Goal: Navigation & Orientation: Find specific page/section

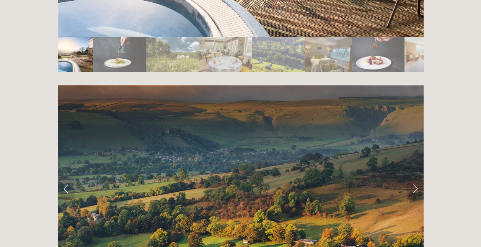
scroll to position [1443, 0]
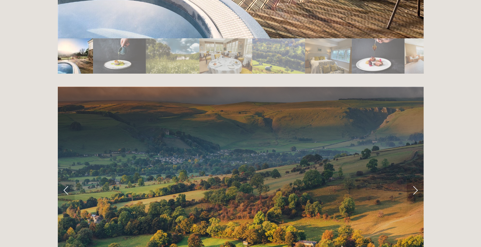
click at [410, 178] on link "Next Slide" at bounding box center [415, 189] width 17 height 23
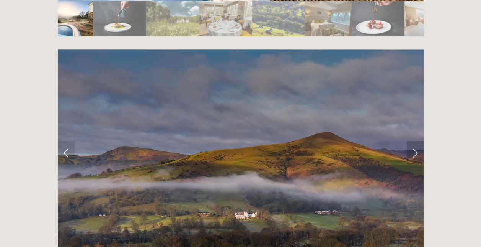
scroll to position [1481, 0]
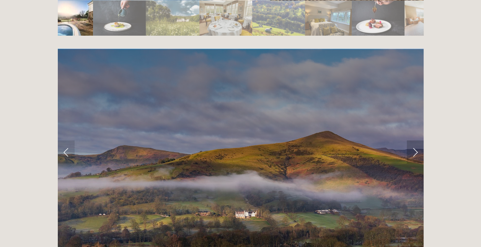
click at [410, 140] on link "Next Slide" at bounding box center [415, 151] width 17 height 23
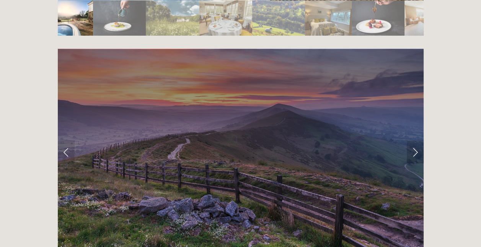
click at [410, 140] on link "Next Slide" at bounding box center [415, 151] width 17 height 23
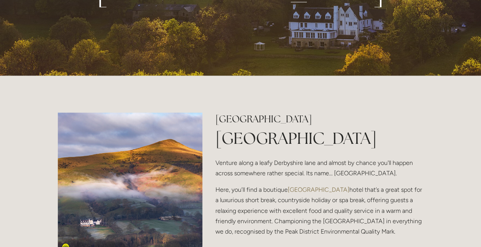
scroll to position [0, 0]
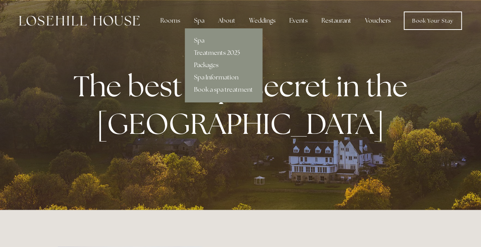
click at [210, 52] on link "Treatments 2025" at bounding box center [223, 53] width 77 height 12
